Goal: Communication & Community: Connect with others

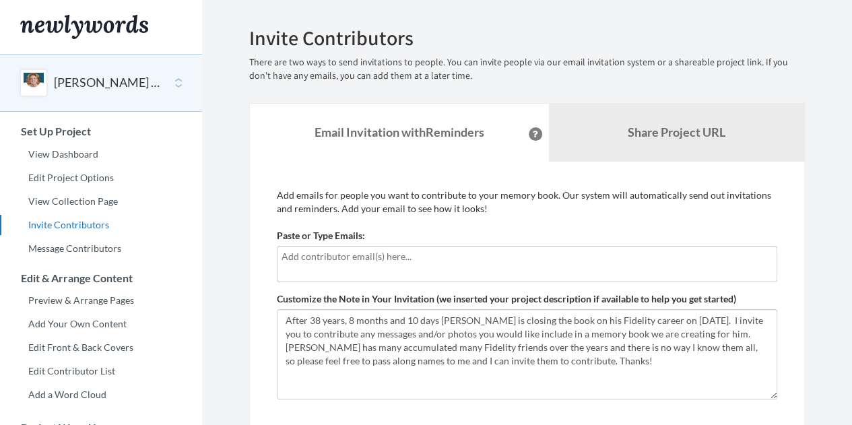
click at [366, 249] on input "text" at bounding box center [527, 256] width 491 height 15
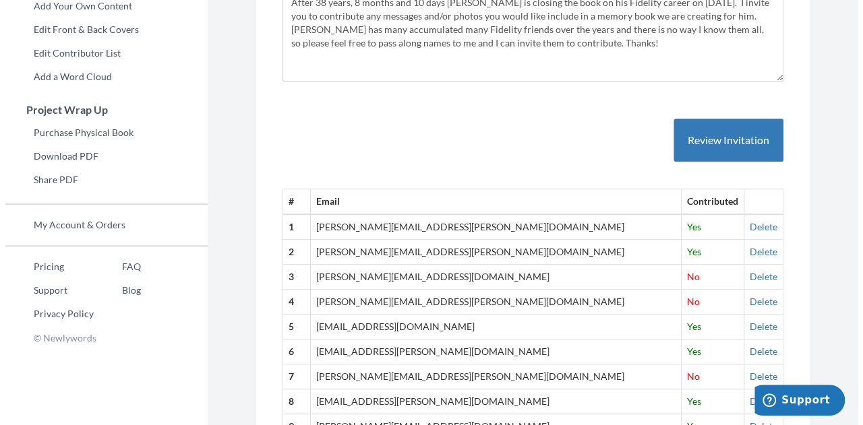
scroll to position [312, 0]
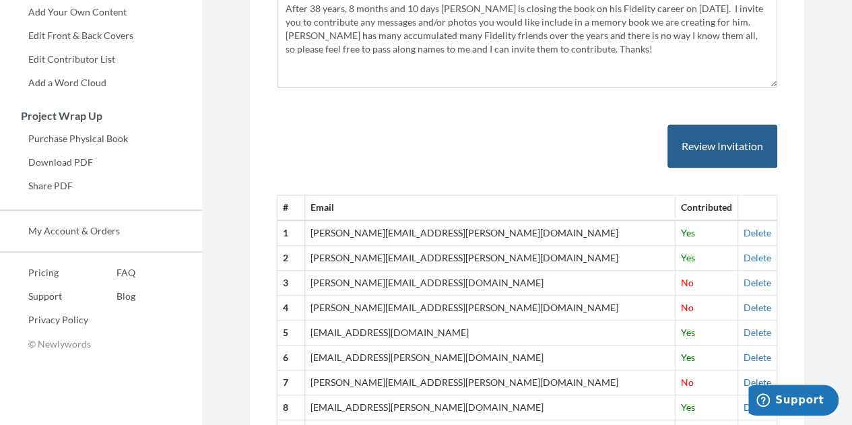
type input "[EMAIL_ADDRESS][DOMAIN_NAME]"
click at [697, 148] on button "Review Invitation" at bounding box center [723, 147] width 110 height 44
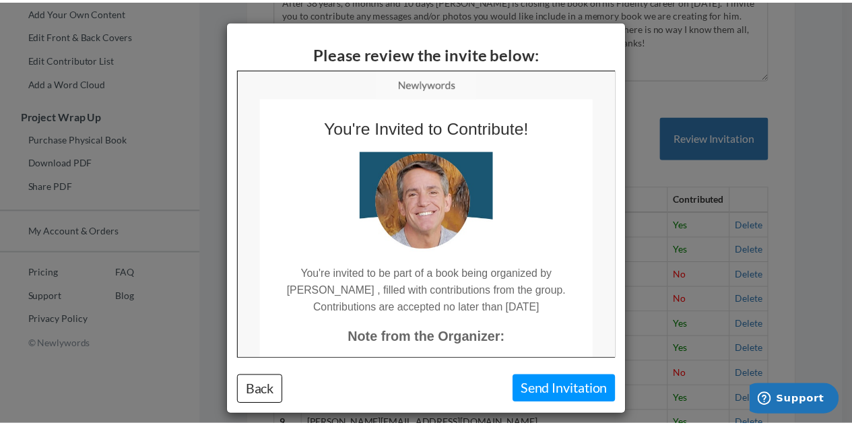
scroll to position [0, 0]
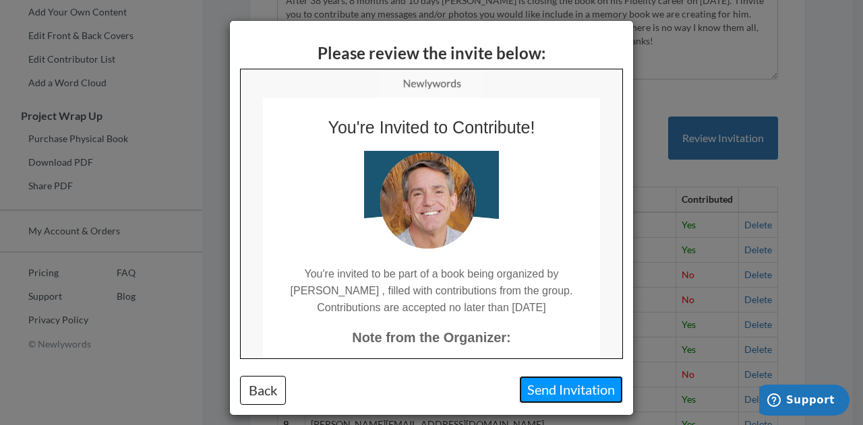
click at [552, 386] on button "Send Invitation" at bounding box center [571, 390] width 104 height 28
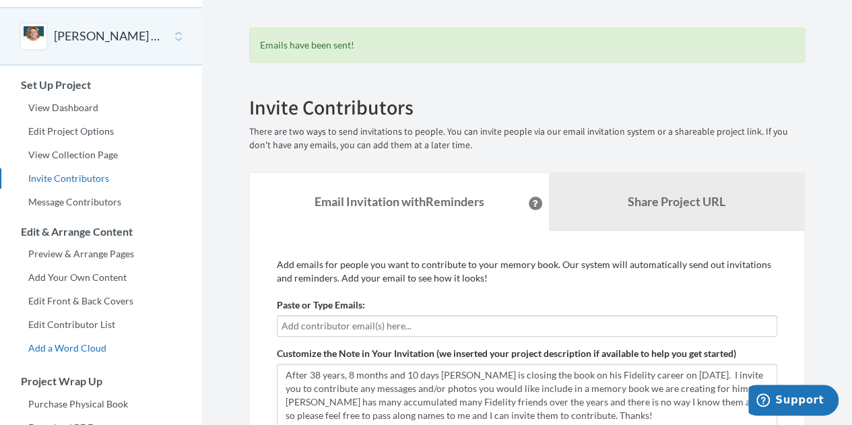
scroll to position [42, 0]
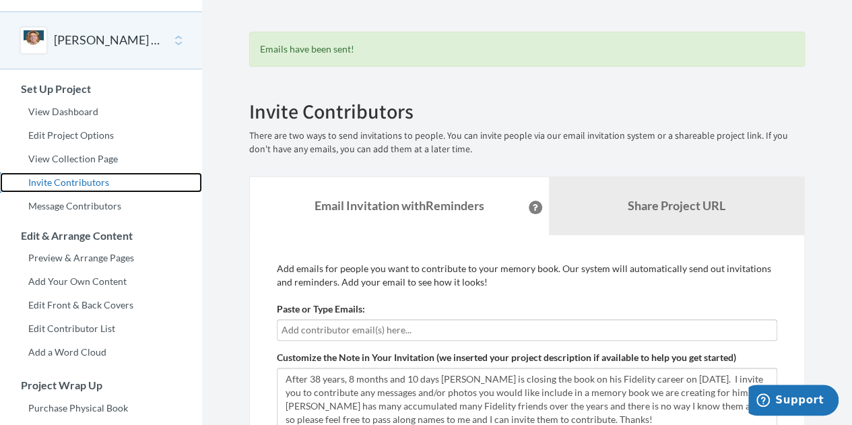
click at [54, 179] on link "Invite Contributors" at bounding box center [101, 183] width 202 height 20
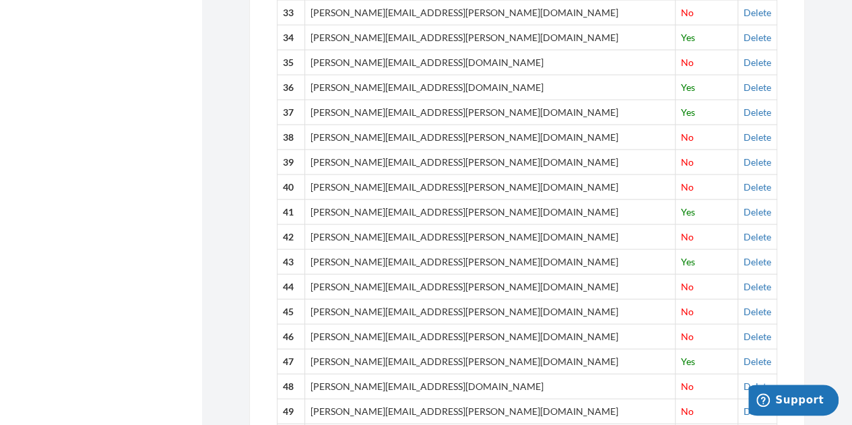
scroll to position [1348, 0]
